Goal: Task Accomplishment & Management: Manage account settings

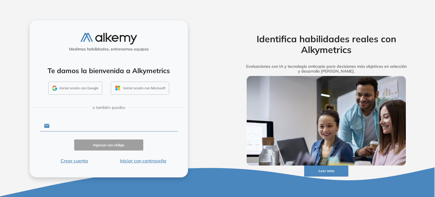
click at [83, 129] on input "text" at bounding box center [114, 125] width 128 height 11
click at [117, 127] on input "text" at bounding box center [114, 125] width 128 height 11
click at [177, 136] on form "Ingresar con código Crear cuenta Iniciar con contraseña" at bounding box center [109, 141] width 138 height 45
click at [101, 121] on input "text" at bounding box center [114, 125] width 128 height 11
click at [96, 121] on input "text" at bounding box center [114, 125] width 128 height 11
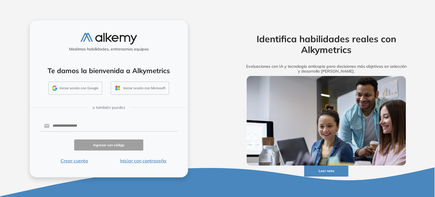
click at [145, 160] on button "Iniciar con contraseña" at bounding box center [143, 160] width 69 height 7
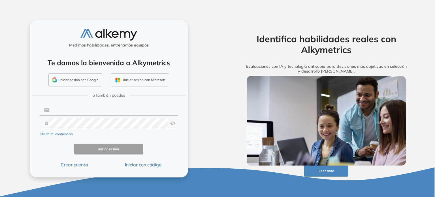
click at [110, 111] on input "text" at bounding box center [114, 109] width 128 height 11
type input "**********"
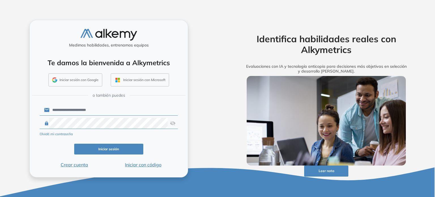
click at [121, 148] on button "Iniciar sesión" at bounding box center [108, 149] width 69 height 11
